Goal: Task Accomplishment & Management: Use online tool/utility

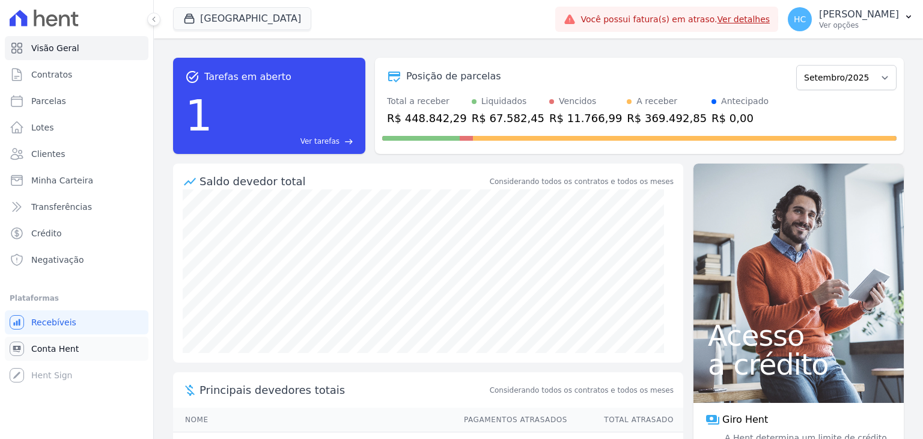
click at [47, 356] on link "Conta Hent" at bounding box center [77, 349] width 144 height 24
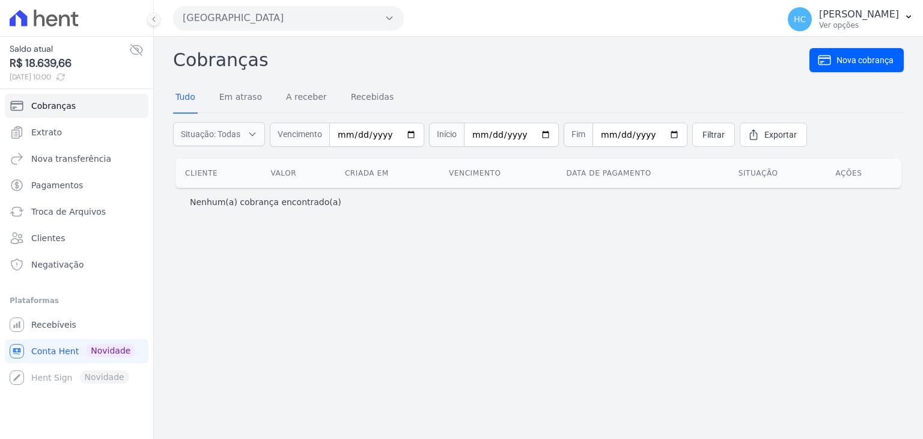
click at [27, 63] on span "R$ 18.639,66" at bounding box center [70, 63] width 120 height 16
copy span "18.639,66"
click at [50, 163] on span "Nova transferência" at bounding box center [71, 159] width 80 height 12
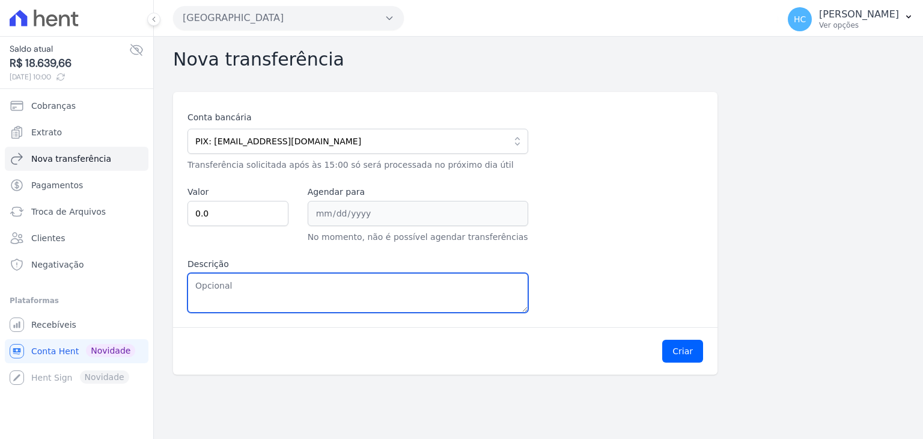
click at [278, 299] on textarea "Descrição" at bounding box center [357, 293] width 341 height 40
paste textarea "18.639,66"
click at [204, 288] on textarea "18.639,66" at bounding box center [357, 293] width 341 height 40
click at [212, 282] on textarea "18639,66" at bounding box center [357, 293] width 341 height 40
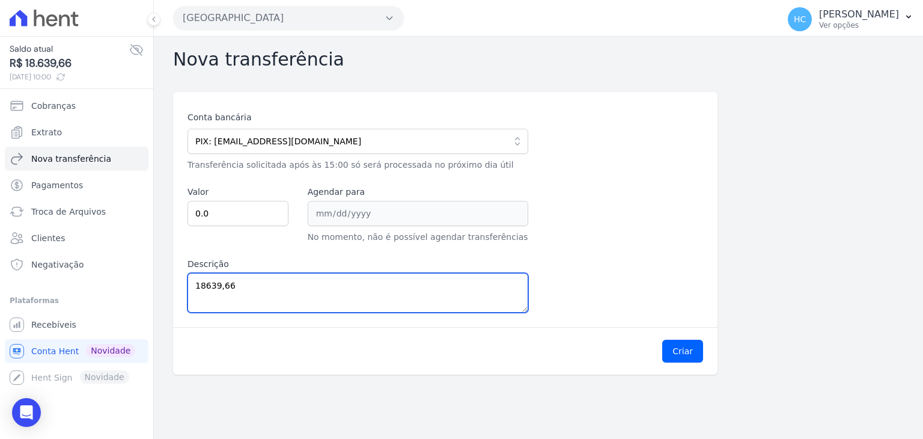
type textarea "18639,66"
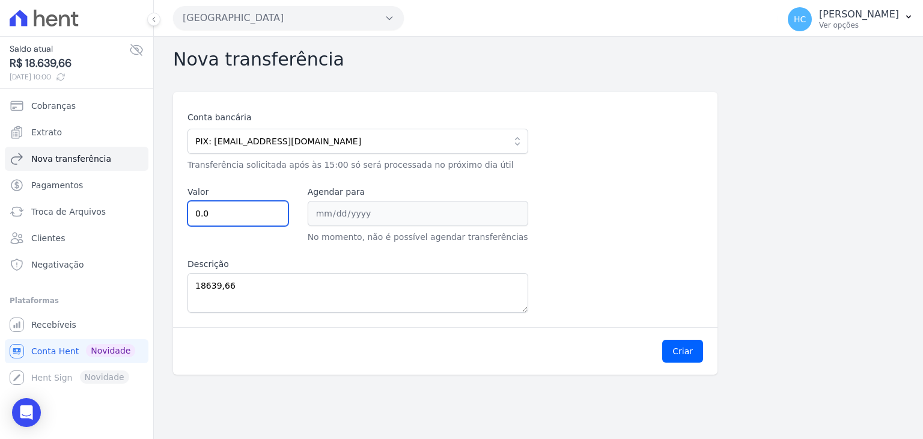
click at [222, 214] on input "0.0" at bounding box center [237, 213] width 101 height 25
paste input "18639.66"
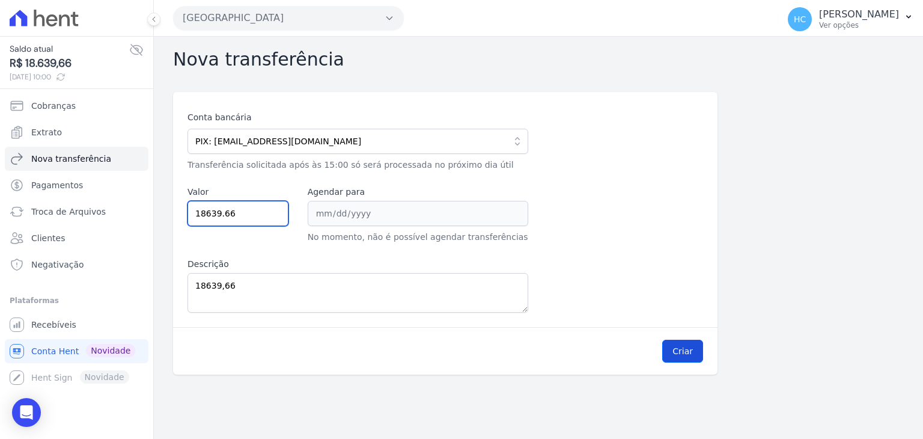
type input "18639.66"
click at [680, 345] on button "Criar" at bounding box center [682, 351] width 41 height 23
